Goal: Find contact information: Find contact information

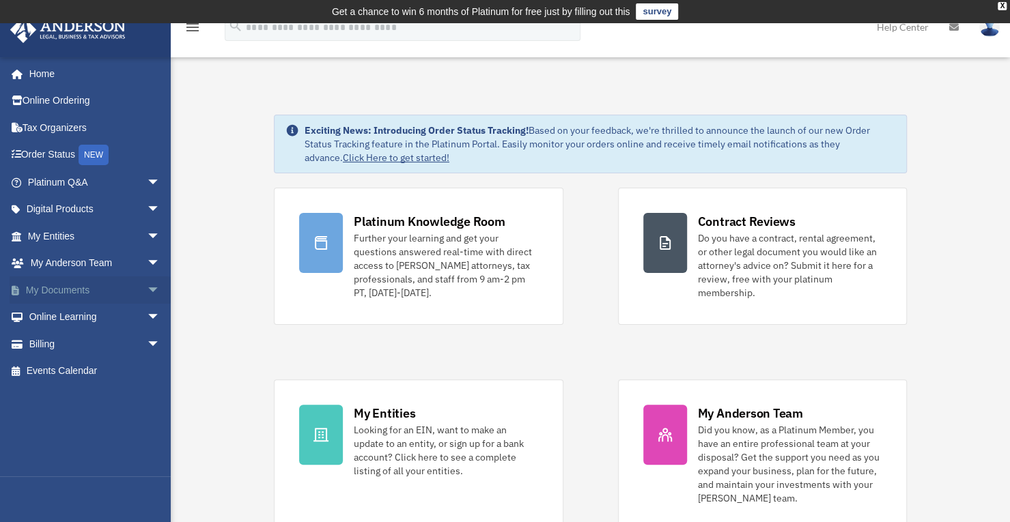
click at [147, 294] on span "arrow_drop_down" at bounding box center [160, 291] width 27 height 28
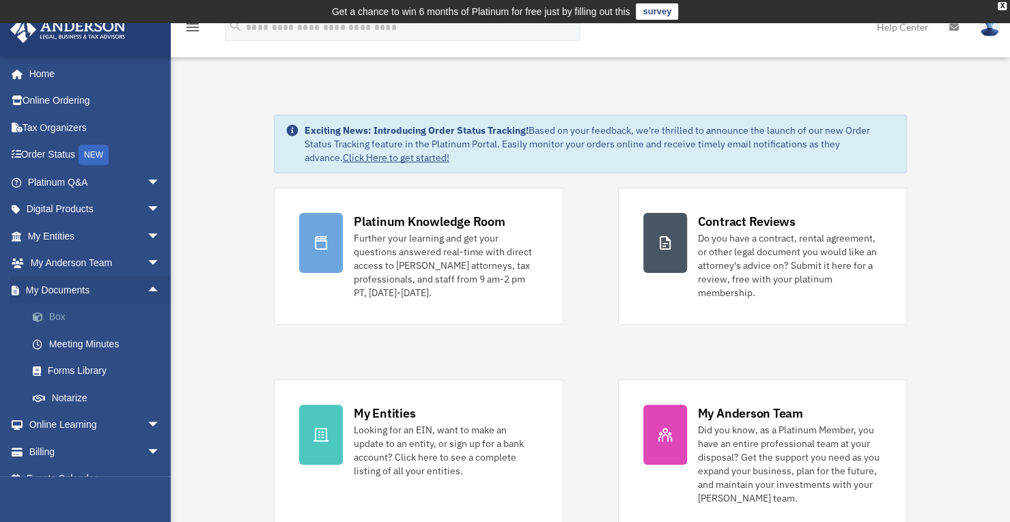
click at [109, 317] on link "Box" at bounding box center [100, 317] width 162 height 27
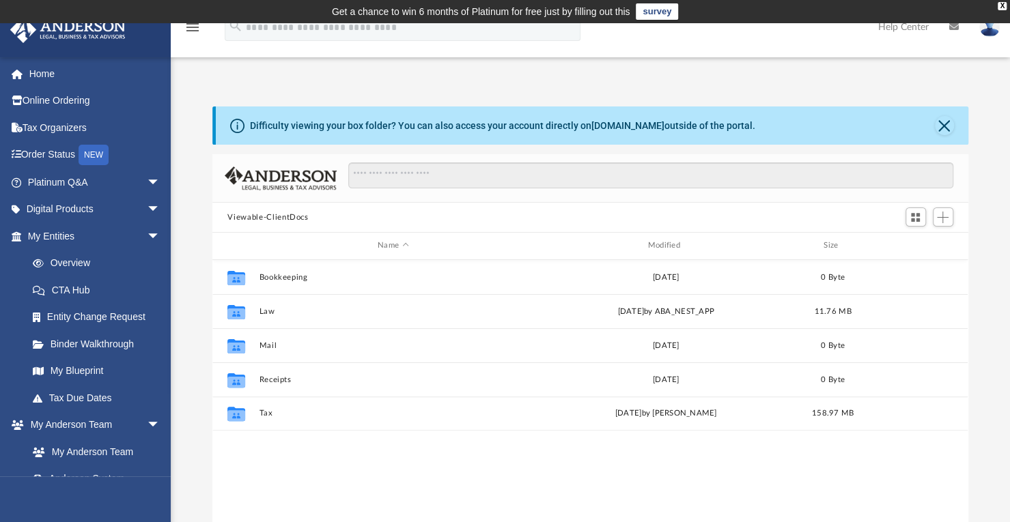
scroll to position [300, 744]
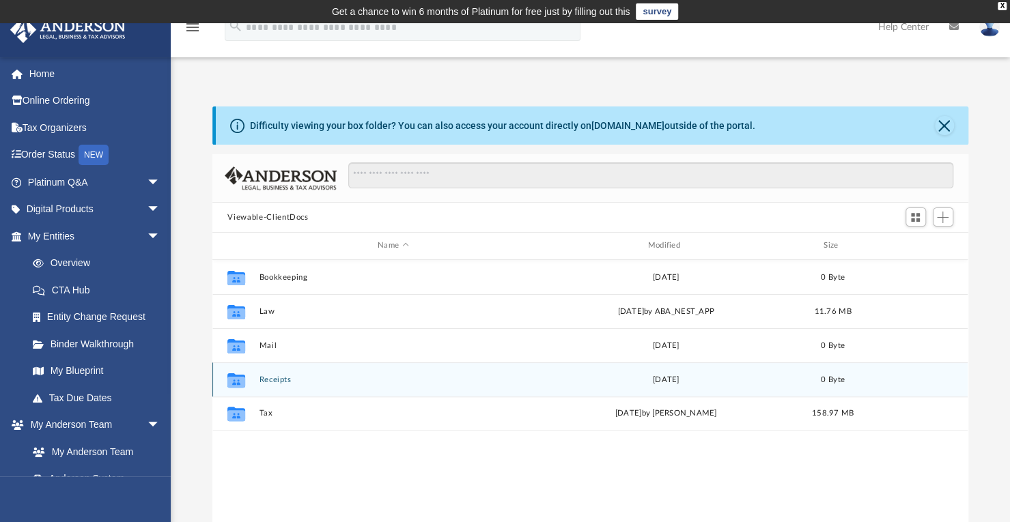
click at [511, 363] on div "Collaborated Folder Receipts [DATE] 0 Byte" at bounding box center [589, 380] width 755 height 34
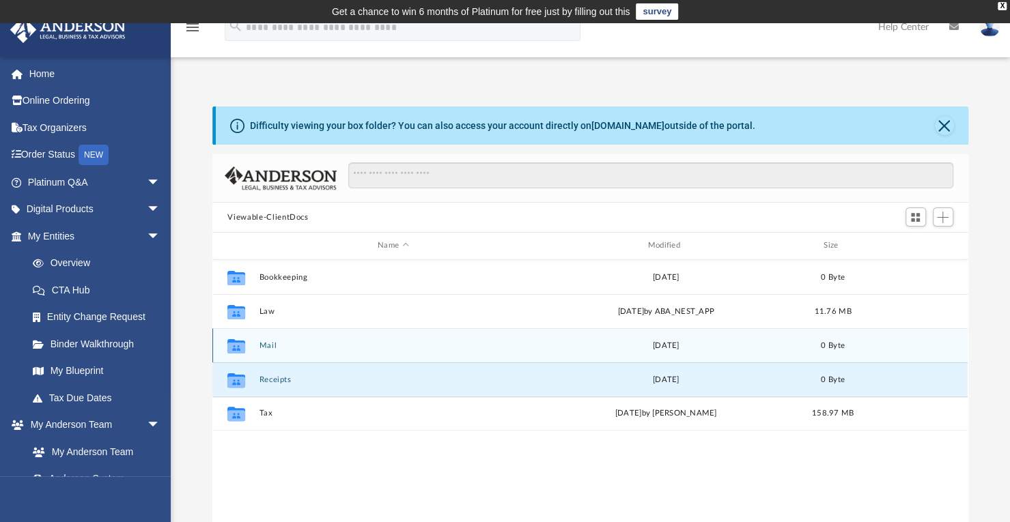
click at [574, 348] on div "Tue Aug 1 2023" at bounding box center [666, 345] width 267 height 12
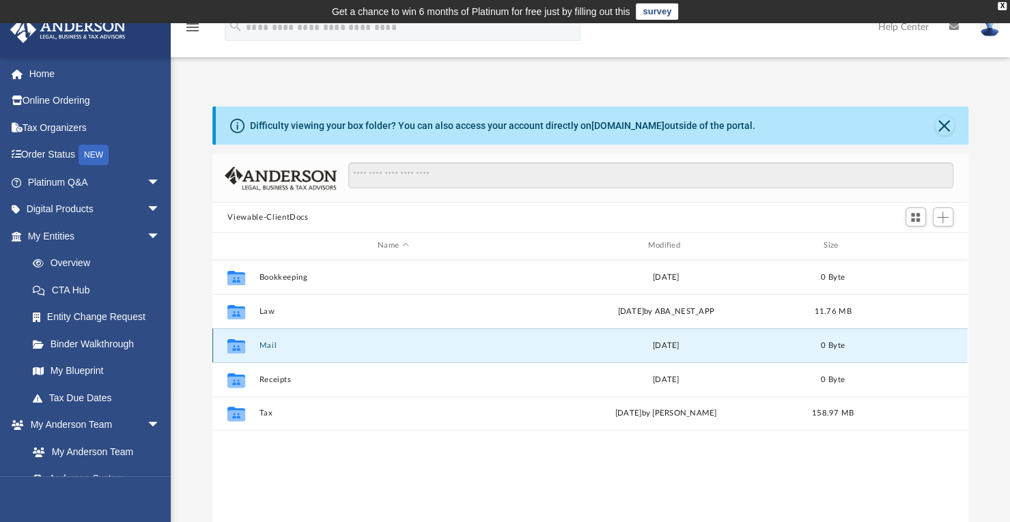
click at [272, 337] on div "Collaborated Folder Mail Tue Aug 1 2023 0 Byte" at bounding box center [589, 345] width 755 height 34
click at [275, 341] on button "Mail" at bounding box center [392, 345] width 267 height 9
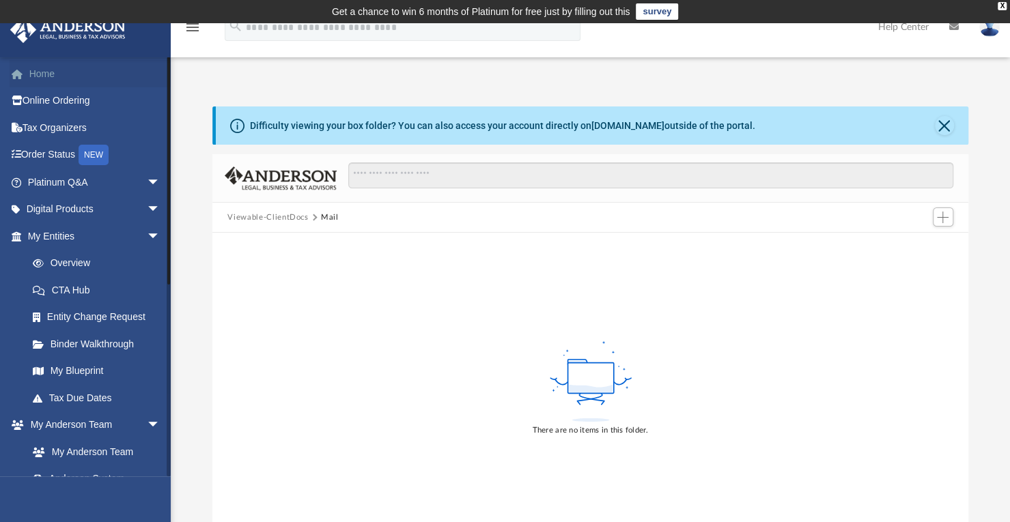
click at [59, 70] on link "Home" at bounding box center [95, 73] width 171 height 27
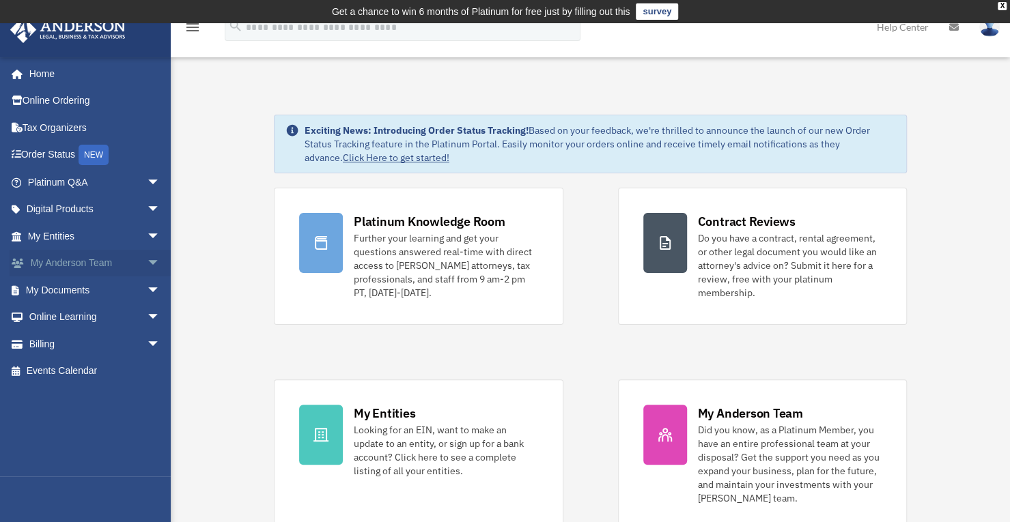
click at [121, 261] on link "My Anderson Team arrow_drop_down" at bounding box center [95, 263] width 171 height 27
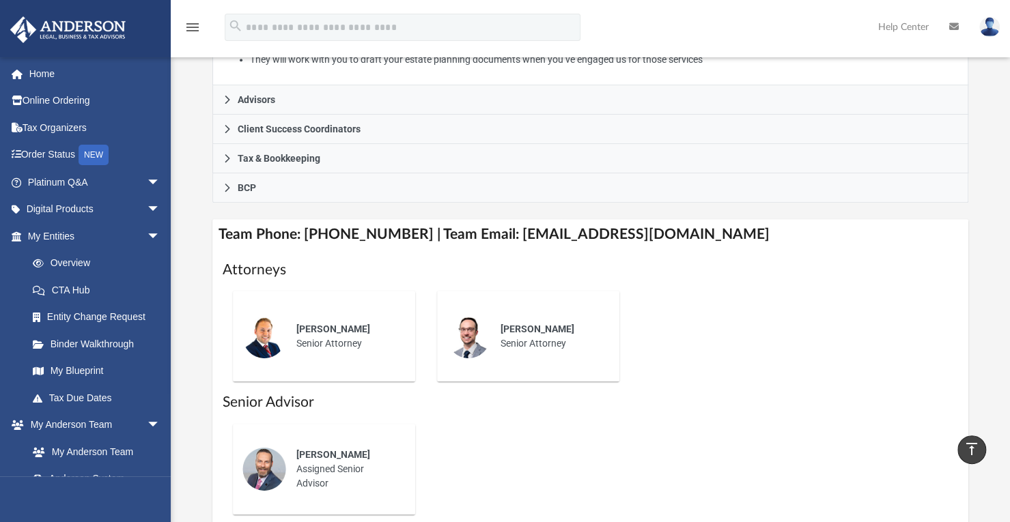
scroll to position [391, 0]
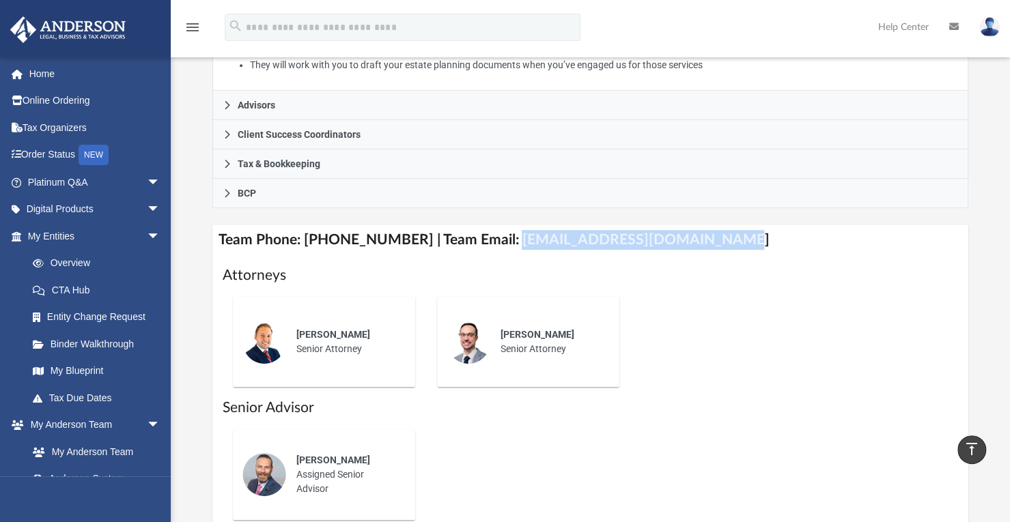
drag, startPoint x: 495, startPoint y: 233, endPoint x: 698, endPoint y: 244, distance: 203.1
click at [698, 244] on h4 "Team Phone: [PHONE_NUMBER] | Team Email: [EMAIL_ADDRESS][DOMAIN_NAME]" at bounding box center [589, 240] width 755 height 31
copy h4 "[EMAIL_ADDRESS][DOMAIN_NAME]"
click at [567, 355] on div "Preston Knight Senior Attorney" at bounding box center [549, 342] width 119 height 48
